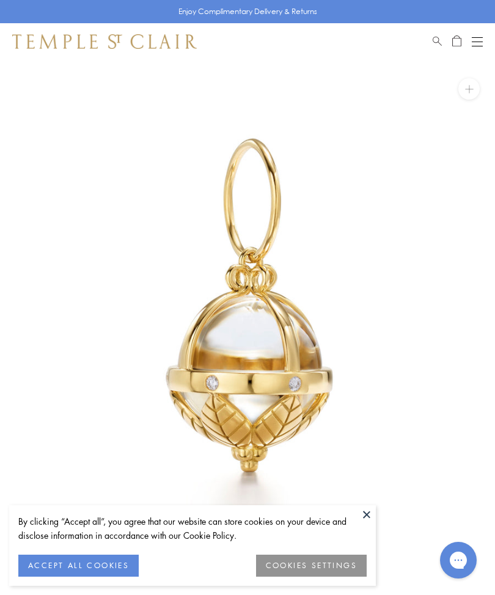
click at [367, 516] on button at bounding box center [366, 514] width 18 height 18
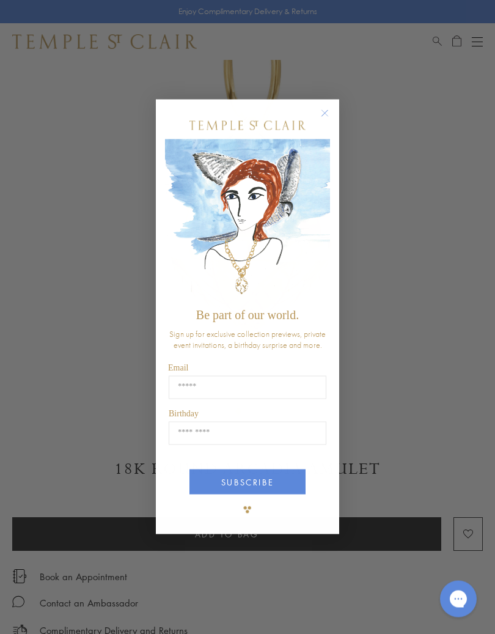
scroll to position [133, 0]
click at [330, 115] on circle "Close dialog" at bounding box center [325, 113] width 15 height 15
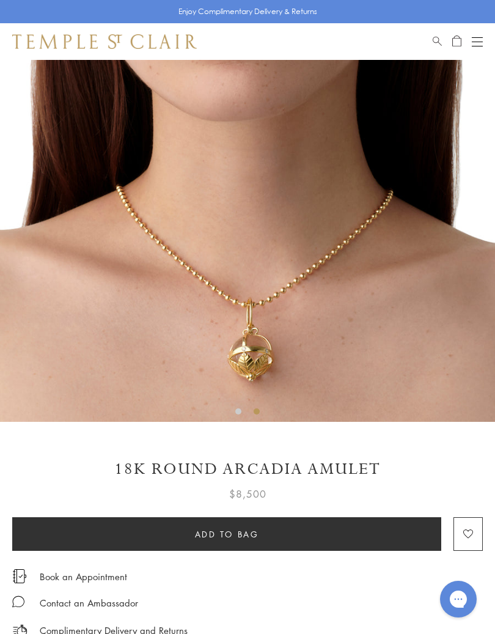
click at [240, 534] on span "Add to bag" at bounding box center [227, 533] width 64 height 13
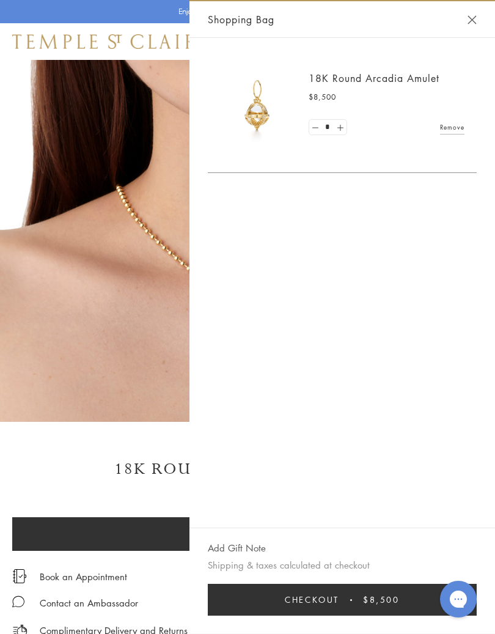
click at [475, 22] on button "Close Shopping Bag" at bounding box center [471, 19] width 9 height 9
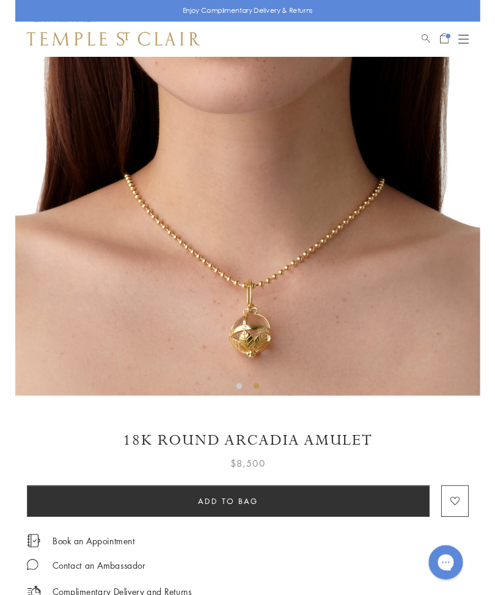
scroll to position [0, 0]
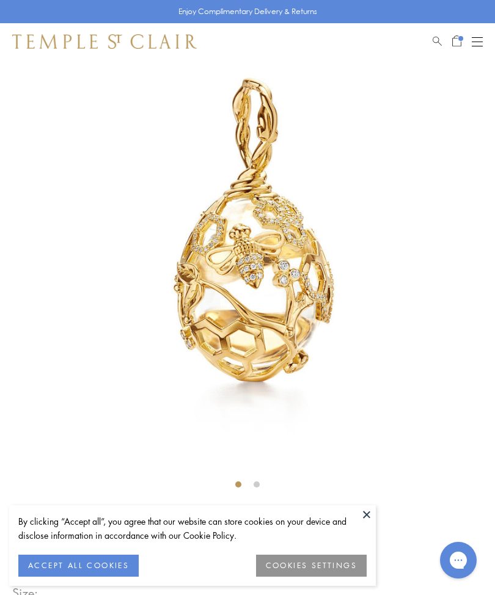
click at [77, 570] on button "ACCEPT ALL COOKIES" at bounding box center [78, 566] width 120 height 22
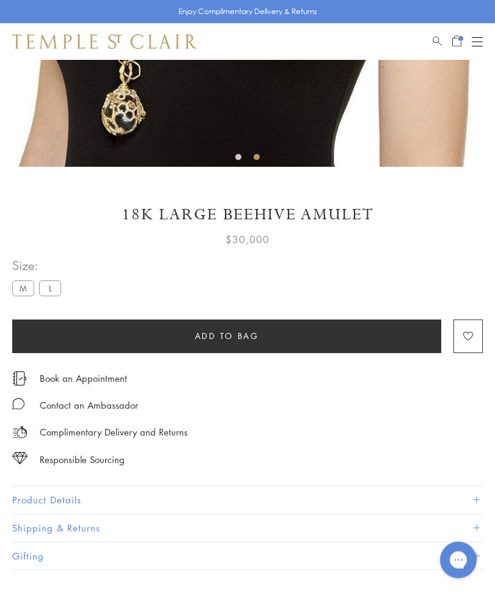
click at [23, 288] on label "M" at bounding box center [23, 288] width 22 height 15
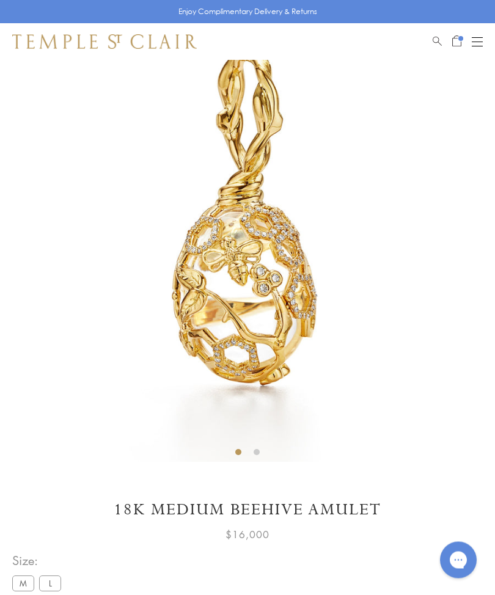
scroll to position [60, 0]
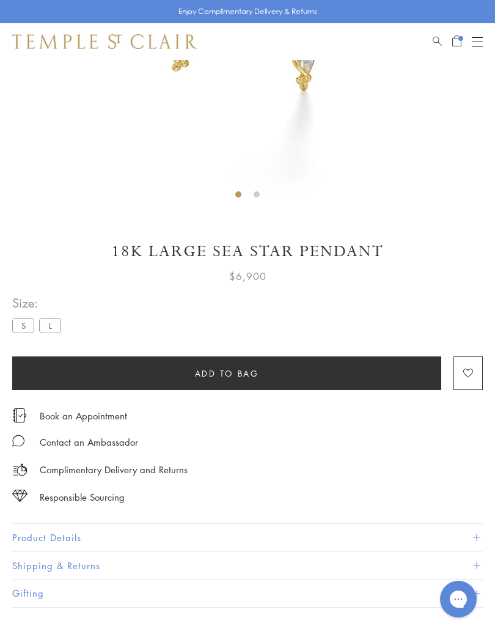
scroll to position [351, 0]
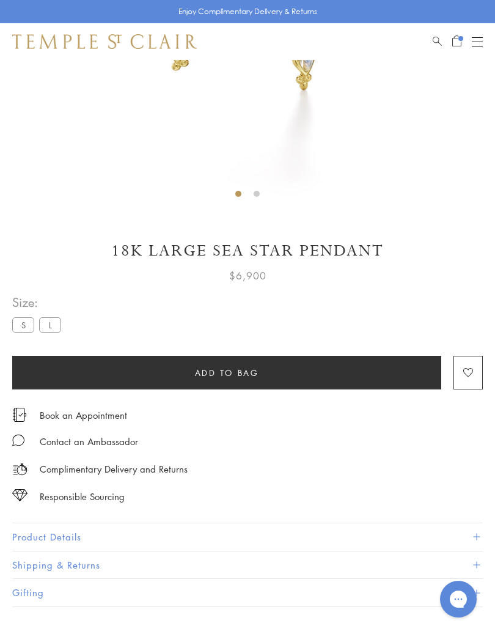
click at [28, 326] on label "S" at bounding box center [23, 324] width 22 height 15
